Goal: Transaction & Acquisition: Purchase product/service

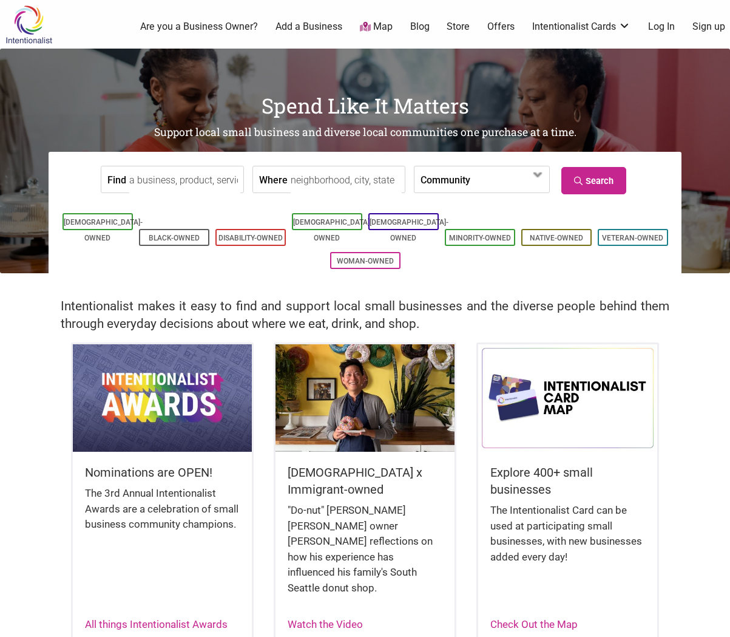
click at [668, 26] on link "Log In" at bounding box center [661, 26] width 27 height 13
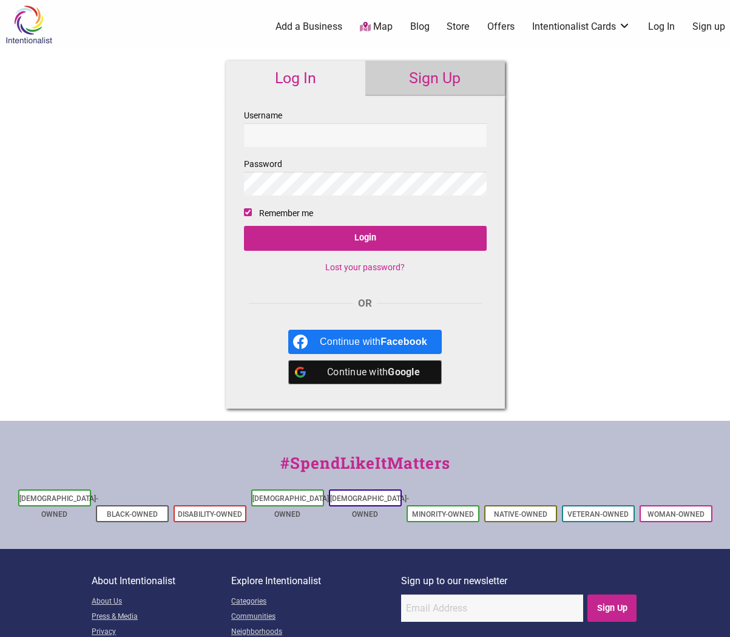
type input "[PERSON_NAME][EMAIL_ADDRESS][DOMAIN_NAME]"
checkbox input "false"
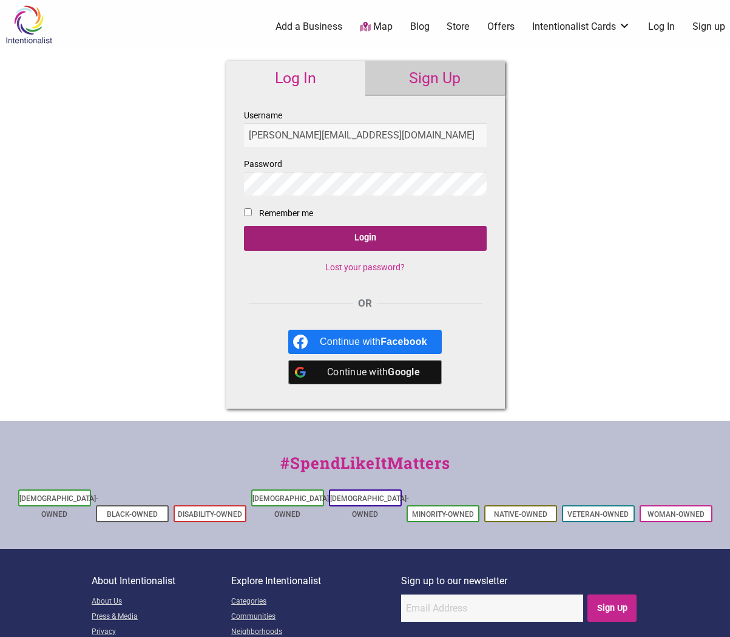
click at [356, 242] on input "Login" at bounding box center [365, 238] width 243 height 25
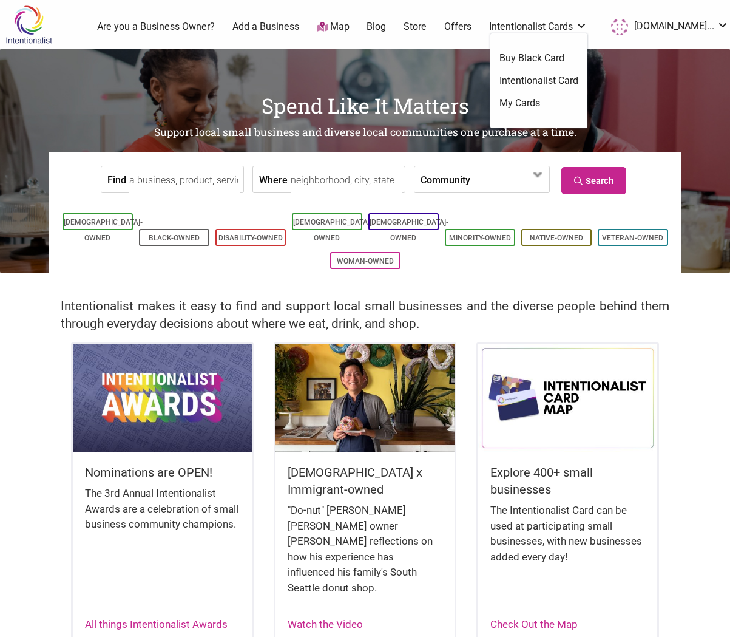
click at [536, 82] on link "Intentionalist Card" at bounding box center [539, 80] width 79 height 13
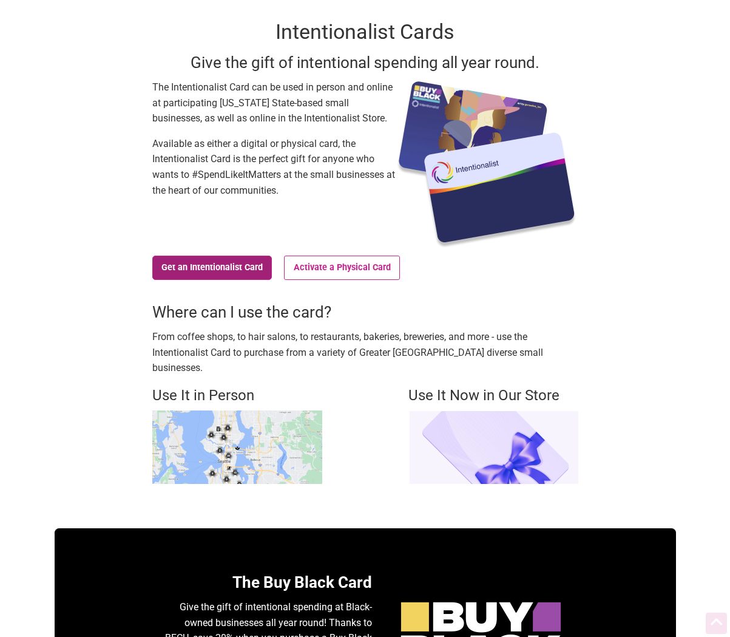
scroll to position [71, 0]
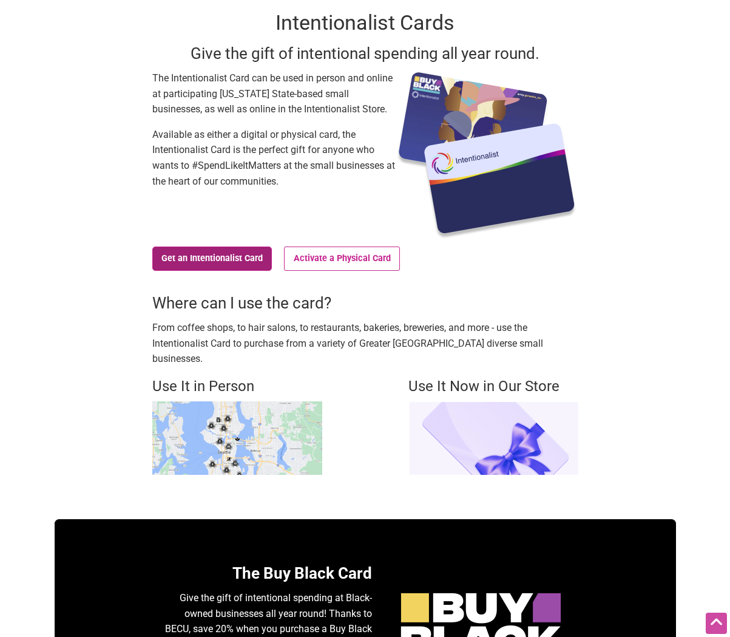
click at [219, 262] on link "Get an Intentionalist Card" at bounding box center [212, 259] width 120 height 24
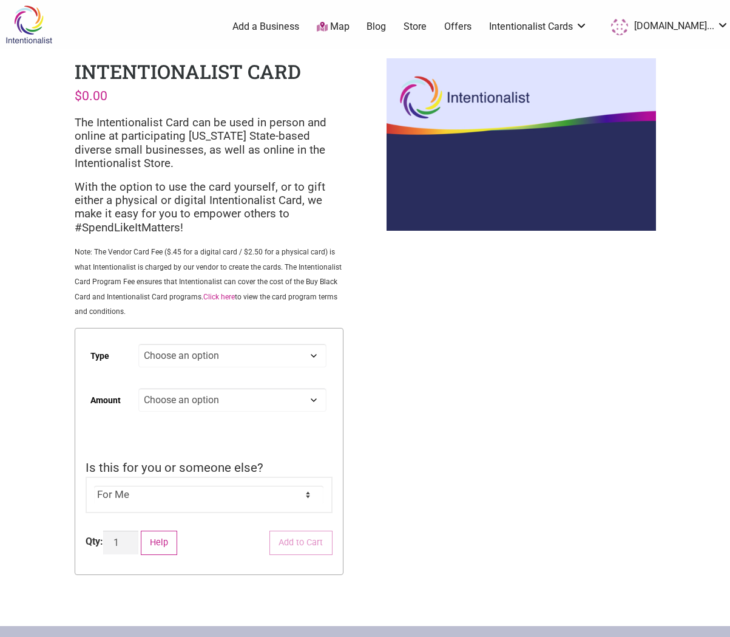
click at [180, 352] on select "Choose an option Digital Physical" at bounding box center [232, 356] width 188 height 24
select select "Digital"
click at [174, 405] on select "Choose an option Custom 25 50 100 150 200 250 500" at bounding box center [232, 400] width 188 height 24
select select "Custom"
select select "Digital"
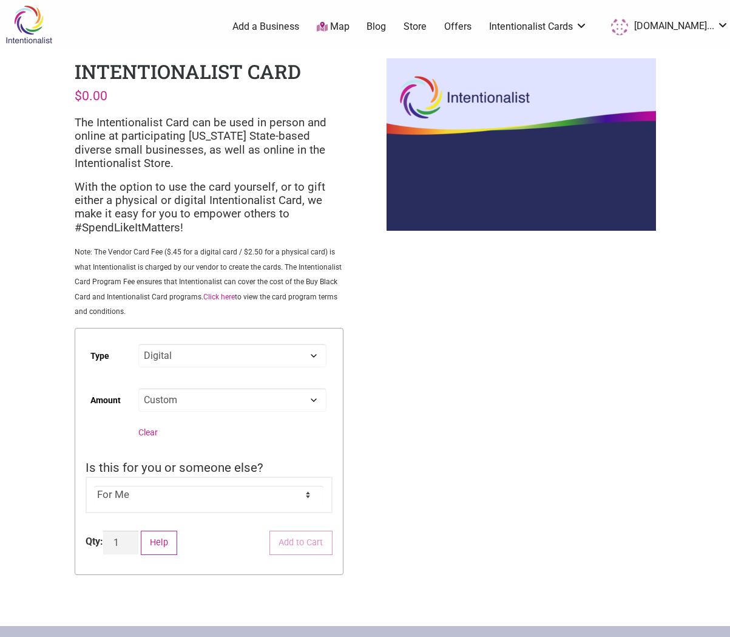
select select "Custom"
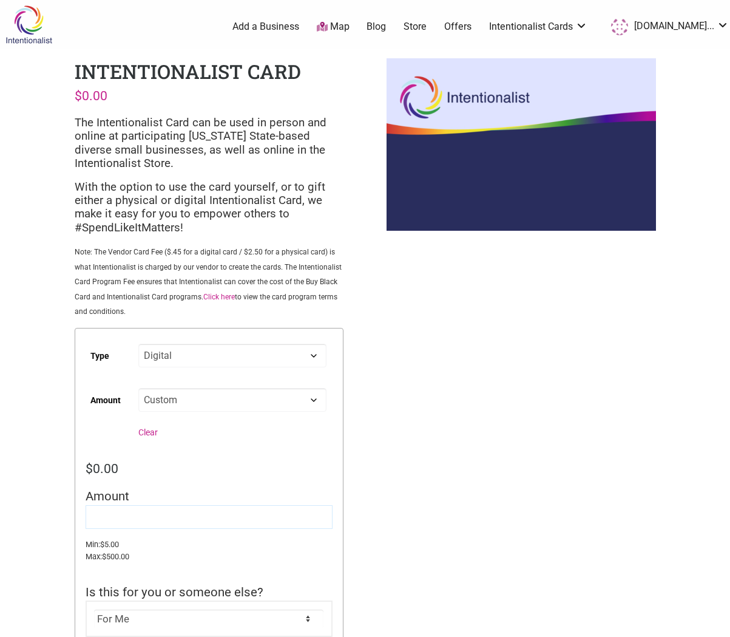
click at [144, 522] on input "Amount" at bounding box center [209, 517] width 247 height 24
type input "10"
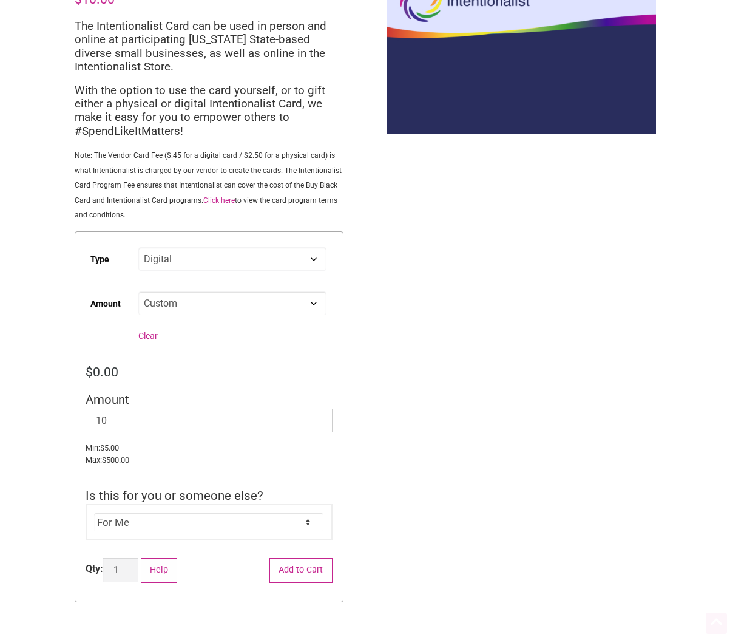
scroll to position [204, 0]
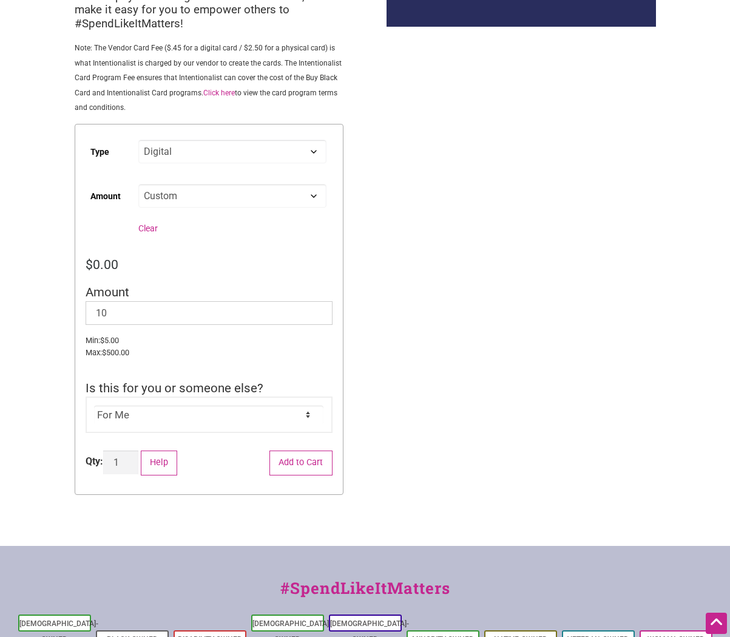
click at [120, 419] on select "For Me For Someone Else" at bounding box center [209, 415] width 230 height 18
select select "For Someone Else"
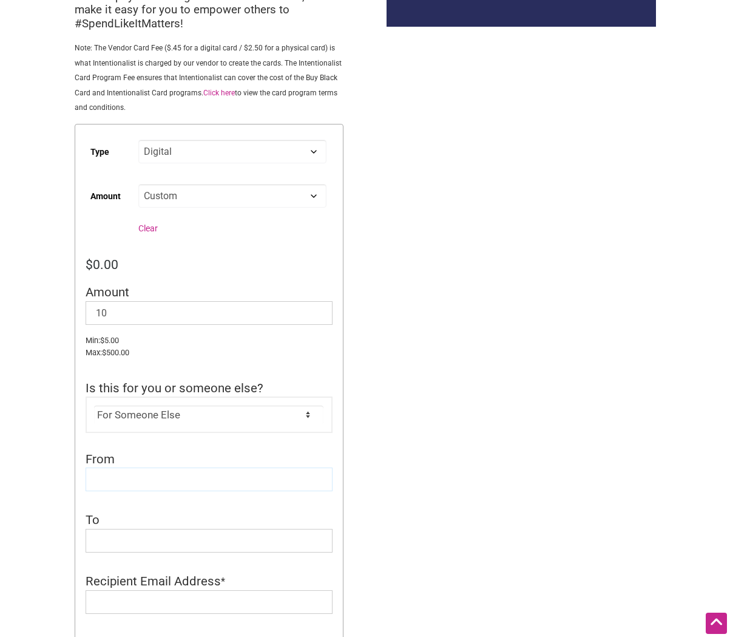
click at [242, 477] on input "From" at bounding box center [209, 480] width 247 height 24
type input "[PERSON_NAME]"
paste input "[EMAIL_ADDRESS][DOMAIN_NAME]"
type input "[EMAIL_ADDRESS][DOMAIN_NAME]"
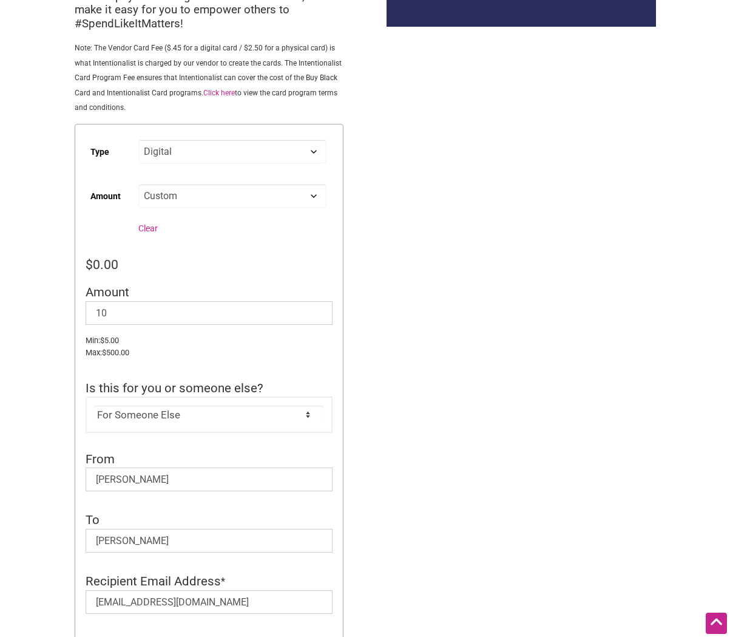
scroll to position [551, 0]
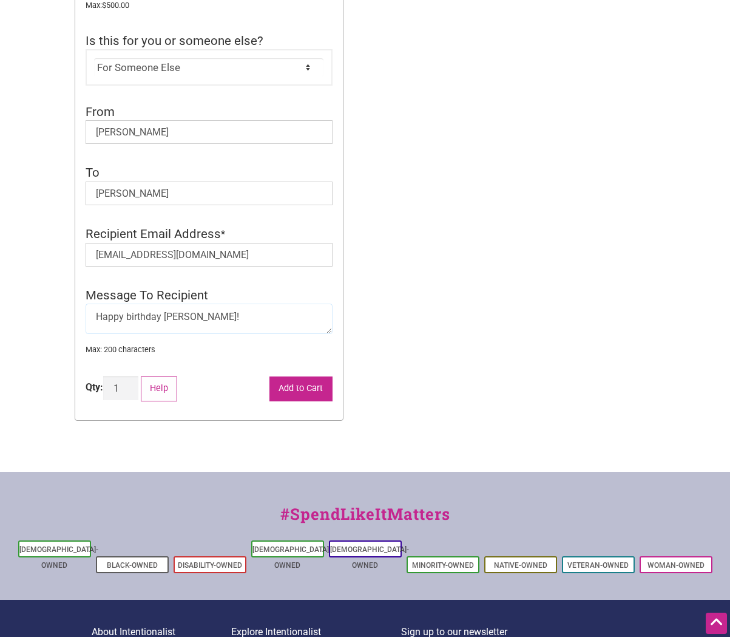
type textarea "Happy birthday [PERSON_NAME]!"
click at [304, 395] on button "Add to Cart" at bounding box center [301, 388] width 63 height 25
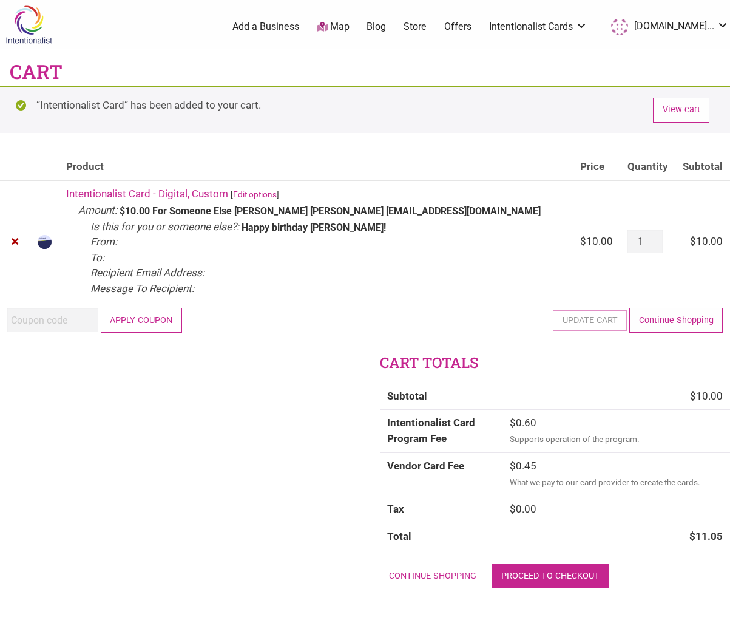
click at [548, 576] on link "Proceed to checkout" at bounding box center [550, 575] width 117 height 25
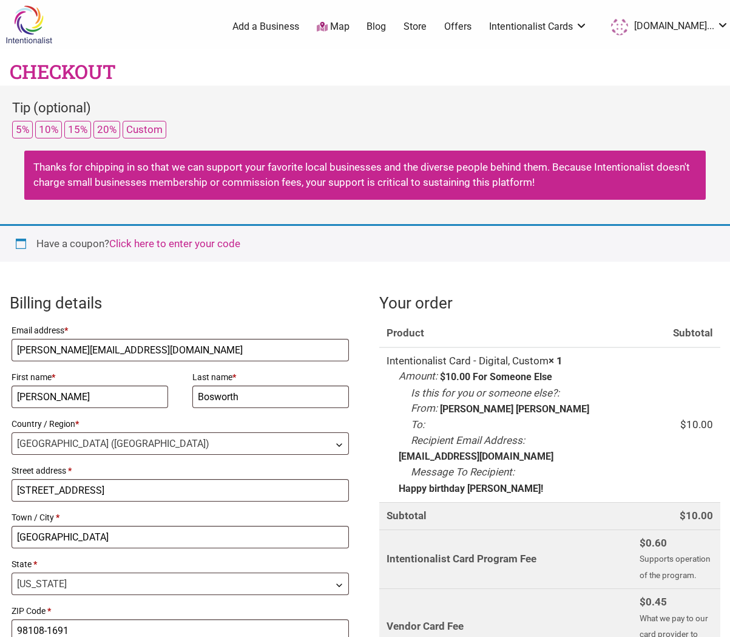
select select "WA"
click at [21, 131] on button "5%" at bounding box center [22, 130] width 21 height 18
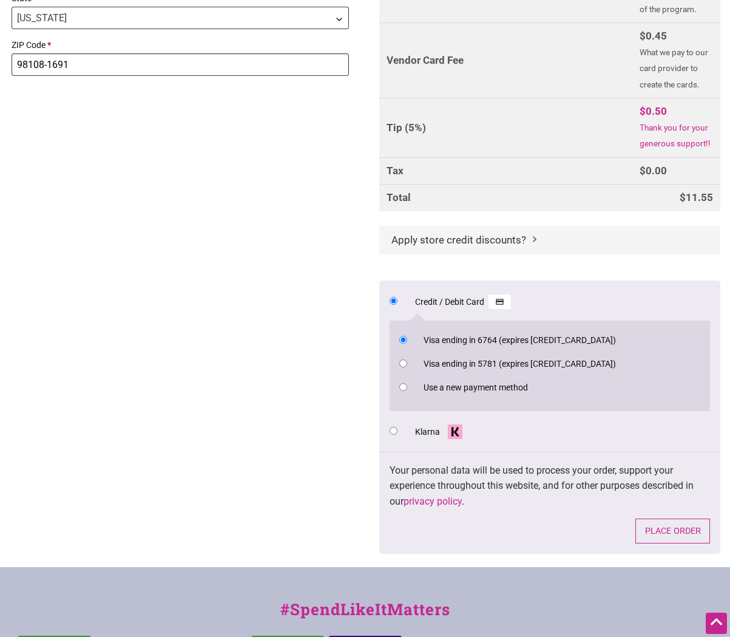
scroll to position [659, 0]
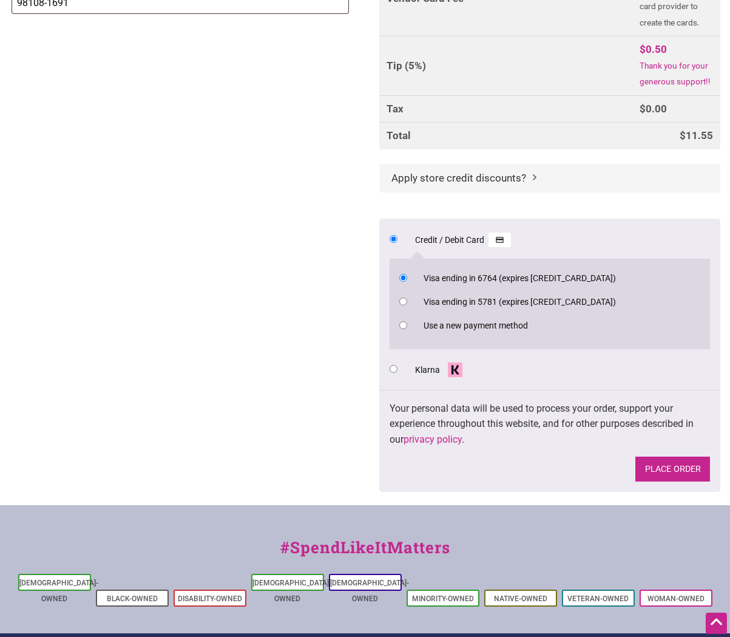
click at [682, 481] on button "Place order" at bounding box center [673, 469] width 75 height 25
